Goal: Find specific page/section: Find specific page/section

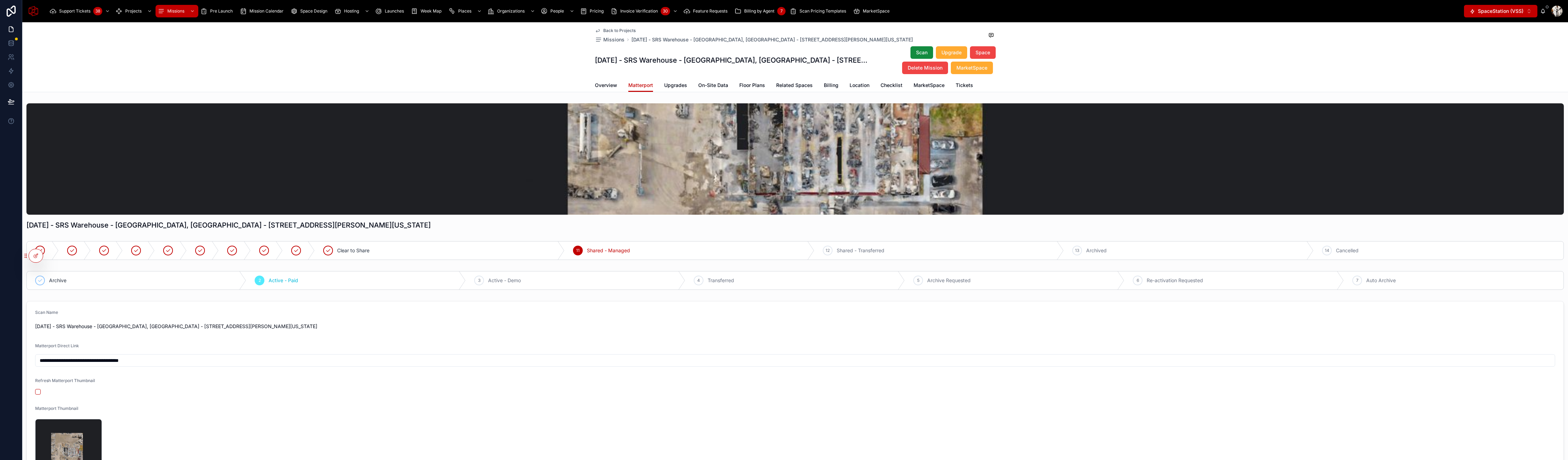
click at [622, 31] on span "Back to Projects" at bounding box center [620, 31] width 32 height 6
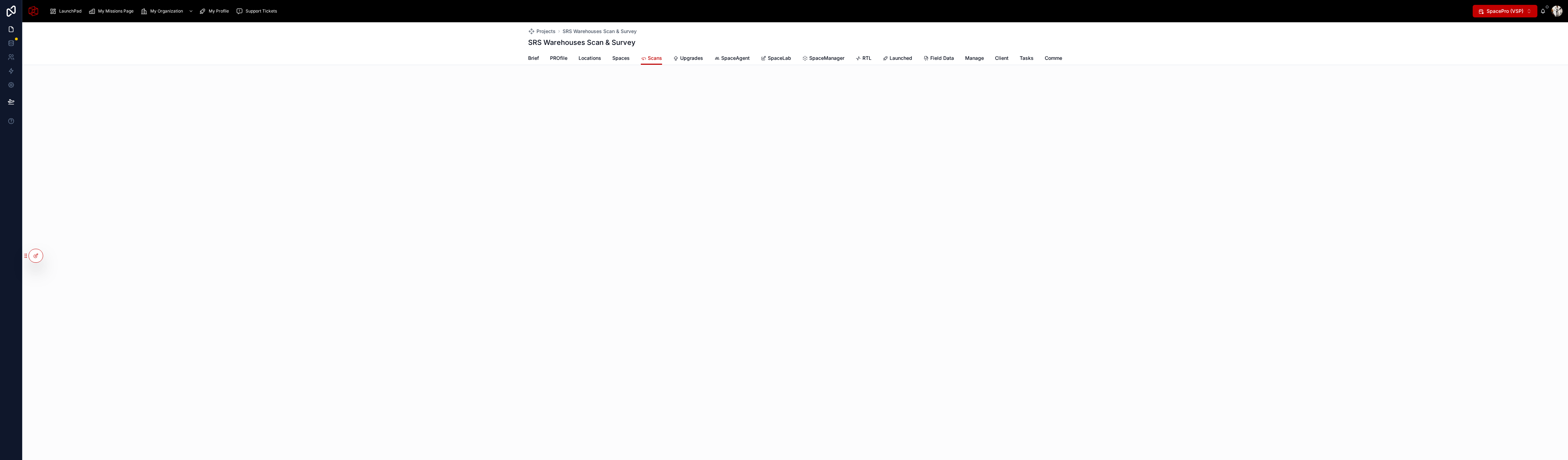
click at [0, 0] on icon at bounding box center [0, 0] width 0 height 0
click at [156, 127] on input "text" at bounding box center [175, 128] width 128 height 11
type input "**********"
click at [0, 0] on button "Select" at bounding box center [0, 0] width 0 height 0
click at [1507, 11] on span "SpacePro (VSP)" at bounding box center [1505, 11] width 37 height 7
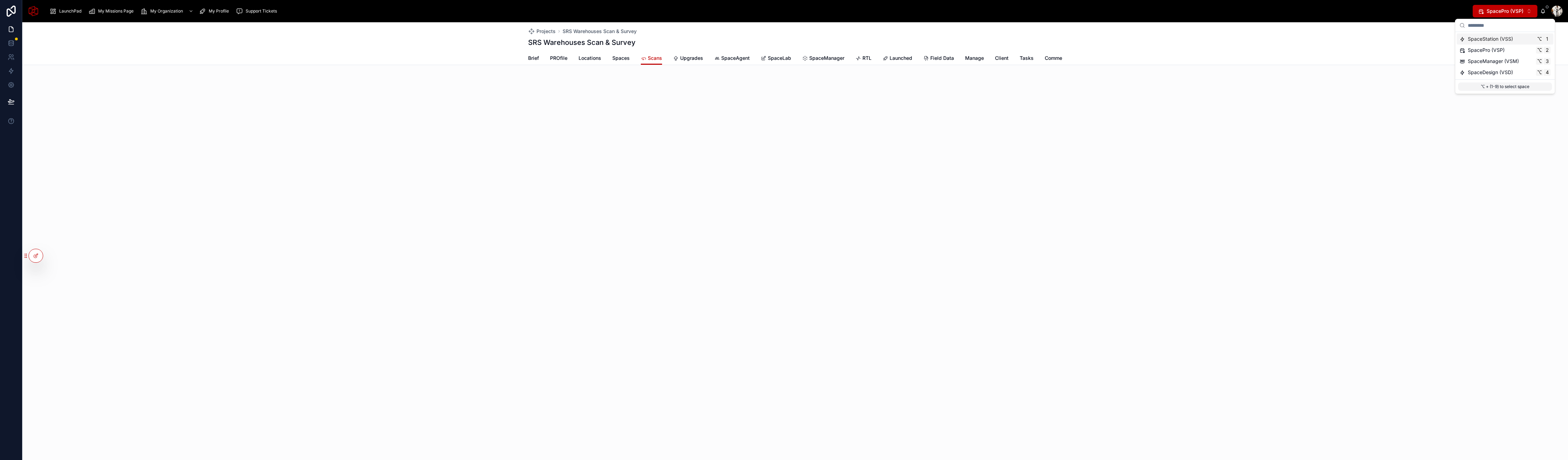
click at [1491, 38] on span "SpaceStation (VSS)" at bounding box center [1491, 39] width 45 height 7
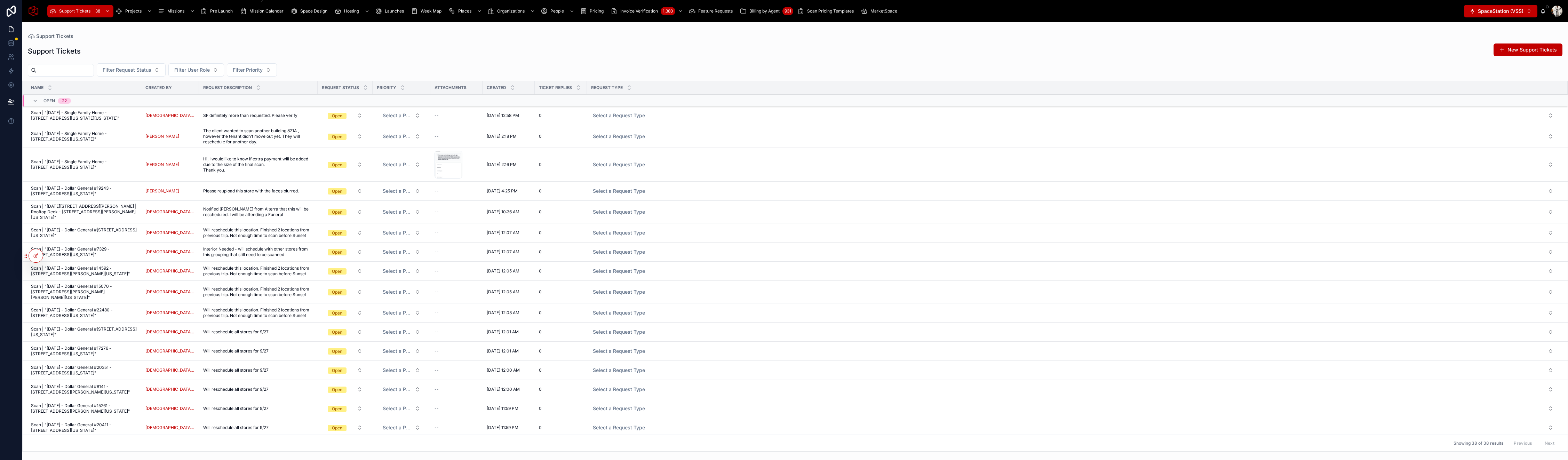
click at [127, 6] on div "Projects" at bounding box center [134, 11] width 38 height 11
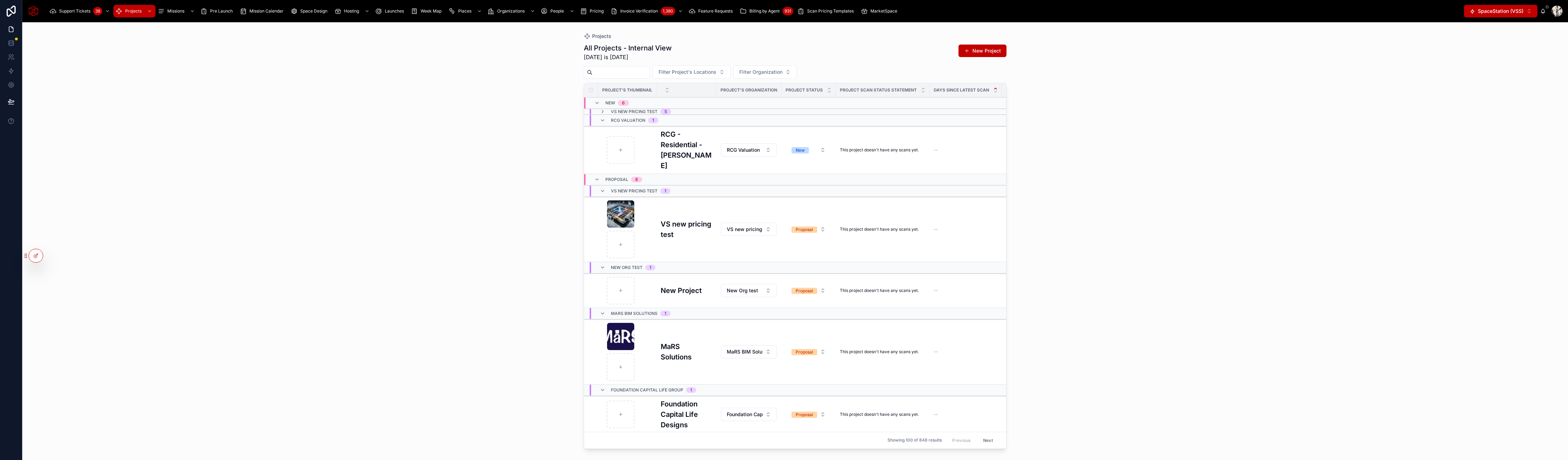
click at [616, 73] on input "text" at bounding box center [621, 71] width 57 height 9
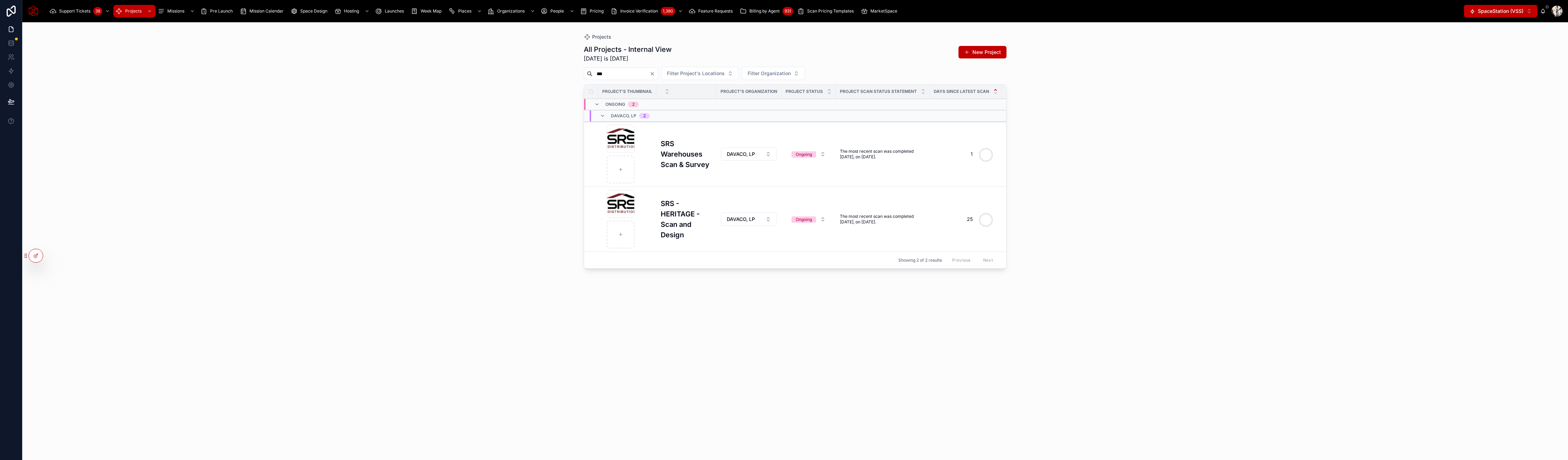
type input "***"
click at [673, 166] on h3 "SRS Warehouses Scan & Survey" at bounding box center [686, 154] width 52 height 31
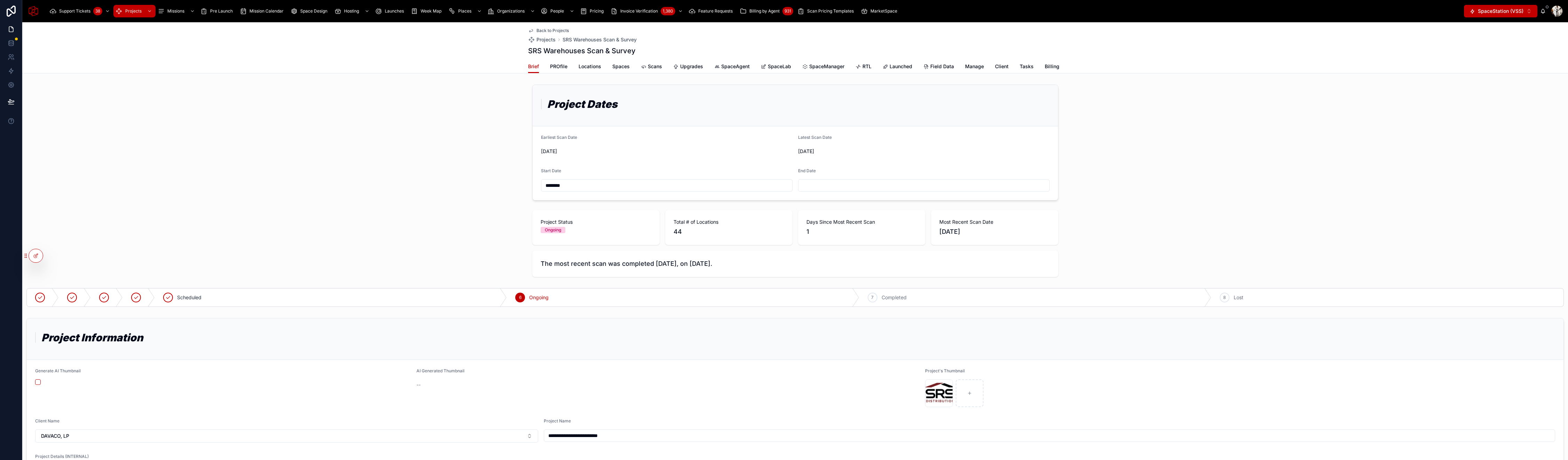
click at [651, 65] on span "Scans" at bounding box center [655, 66] width 14 height 7
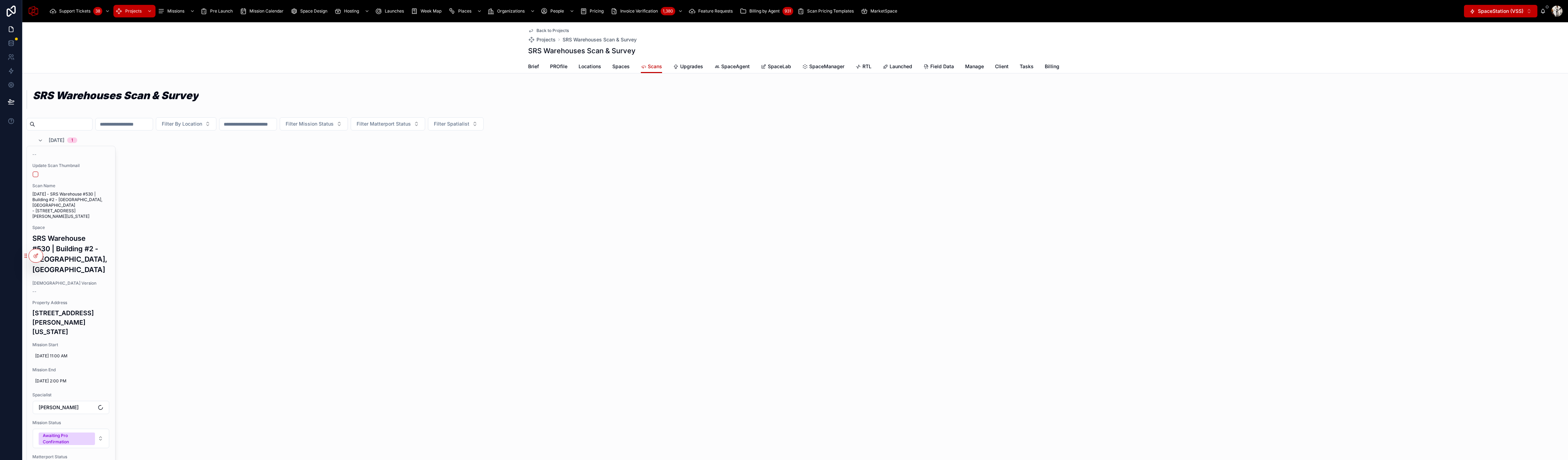
click at [85, 122] on input "text" at bounding box center [63, 123] width 57 height 9
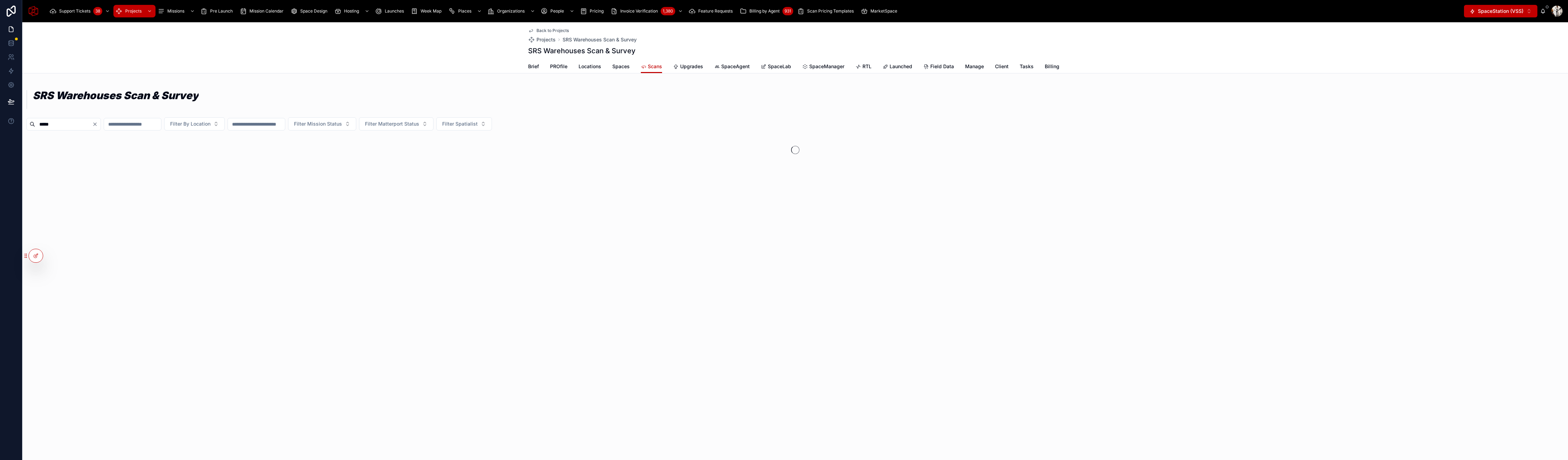
type input "*****"
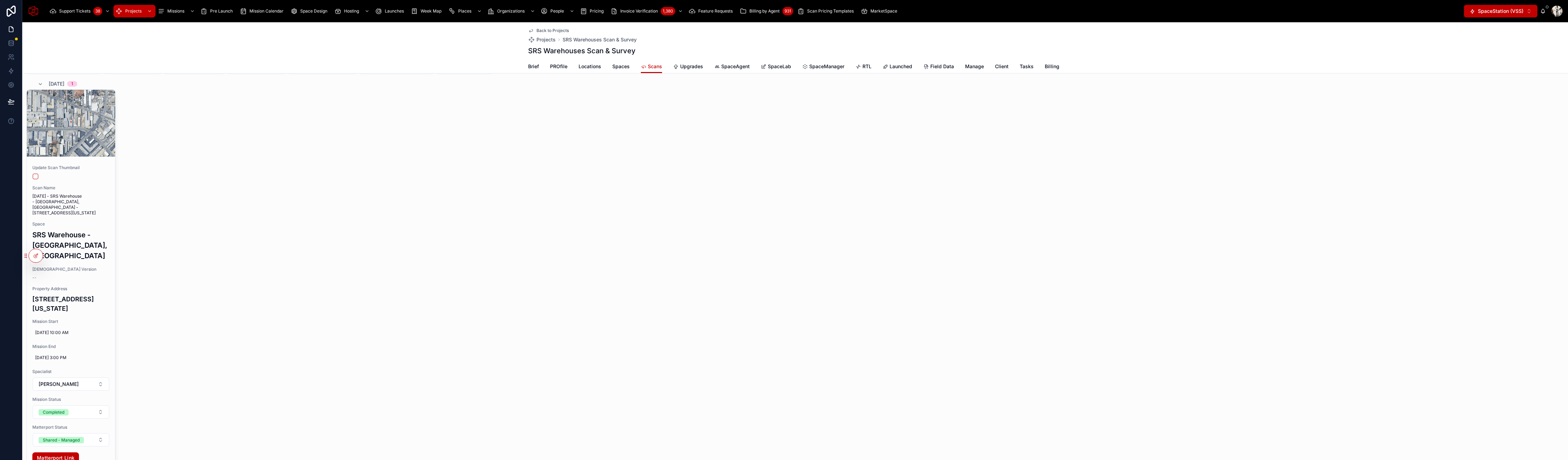
scroll to position [20, 0]
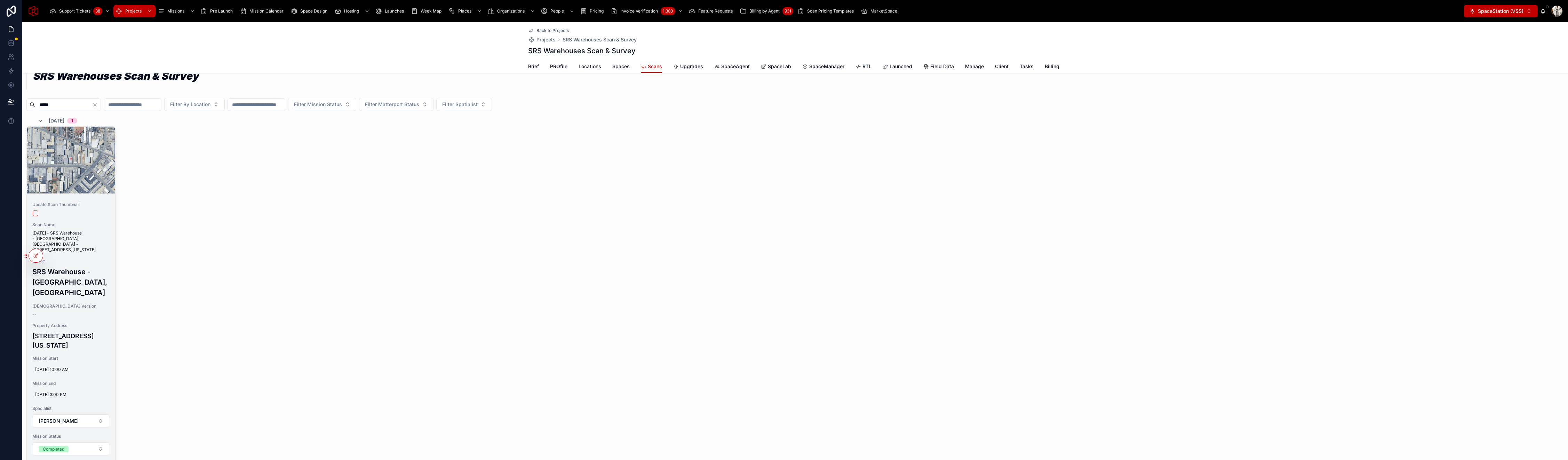
click at [81, 238] on span "[DATE] - SRS Warehouse - [GEOGRAPHIC_DATA], [GEOGRAPHIC_DATA] - [STREET_ADDRESS…" at bounding box center [71, 241] width 77 height 22
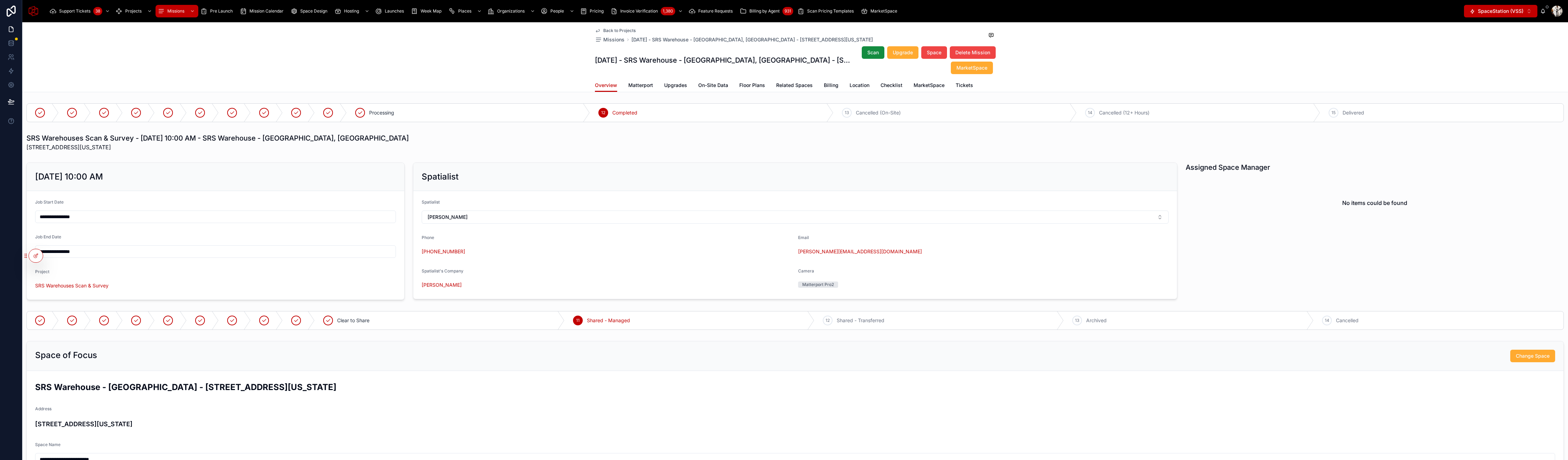
click at [634, 90] on link "Matterport" at bounding box center [640, 86] width 25 height 14
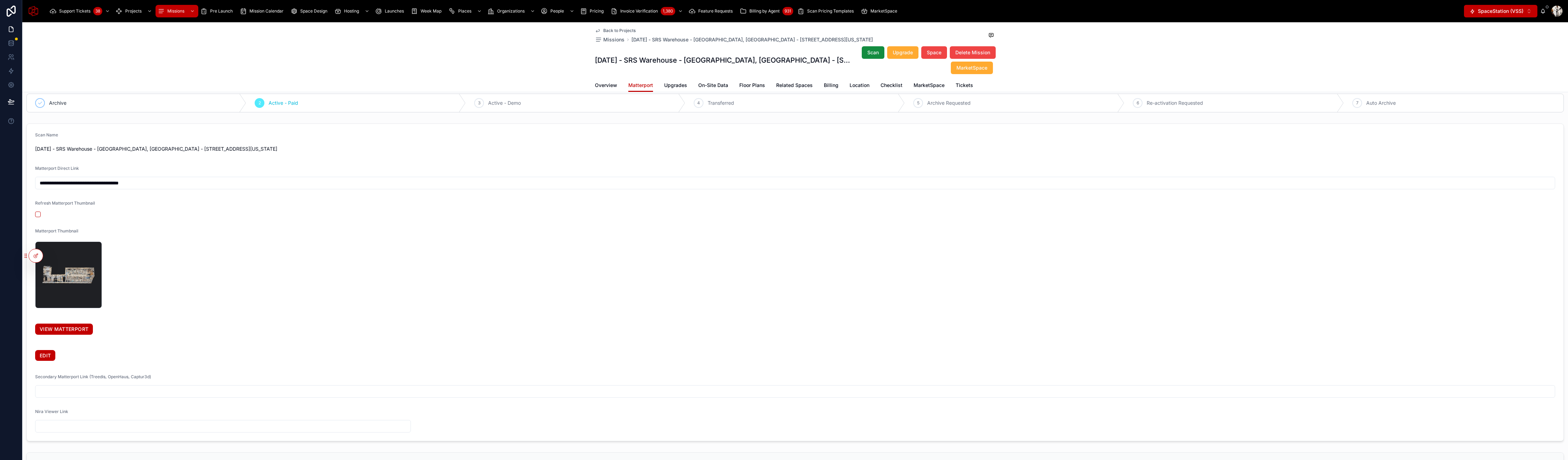
scroll to position [227, 0]
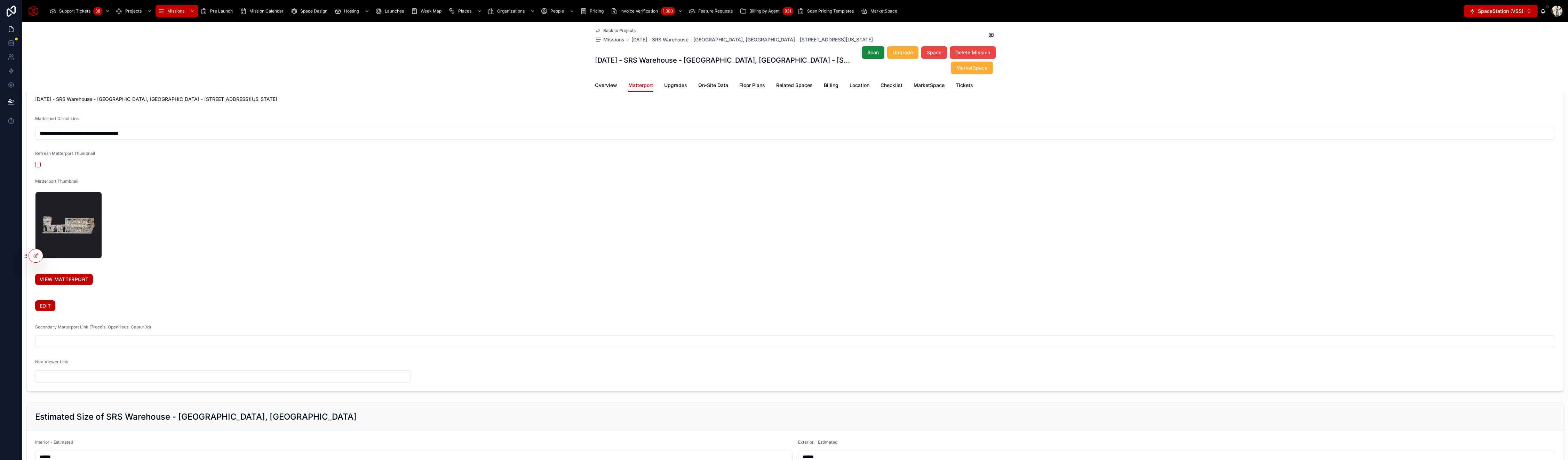
click at [60, 278] on link "VIEW MATTERPORT" at bounding box center [64, 279] width 58 height 11
